Goal: Transaction & Acquisition: Purchase product/service

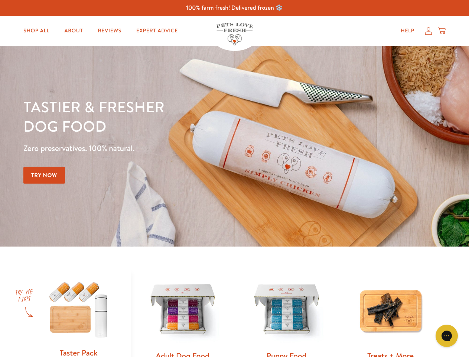
click at [234, 178] on div "Tastier & fresher dog food Zero preservatives. 100% natural. Try Now" at bounding box center [164, 146] width 282 height 98
click at [447, 336] on icon "Gorgias live chat" at bounding box center [446, 335] width 7 height 7
